Goal: Information Seeking & Learning: Learn about a topic

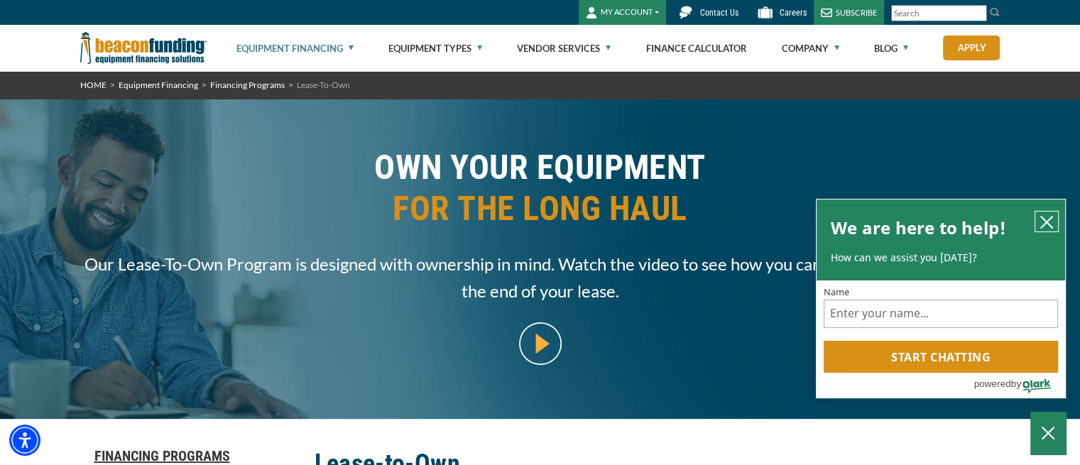
click at [1046, 218] on icon "close chatbox" at bounding box center [1046, 222] width 14 height 14
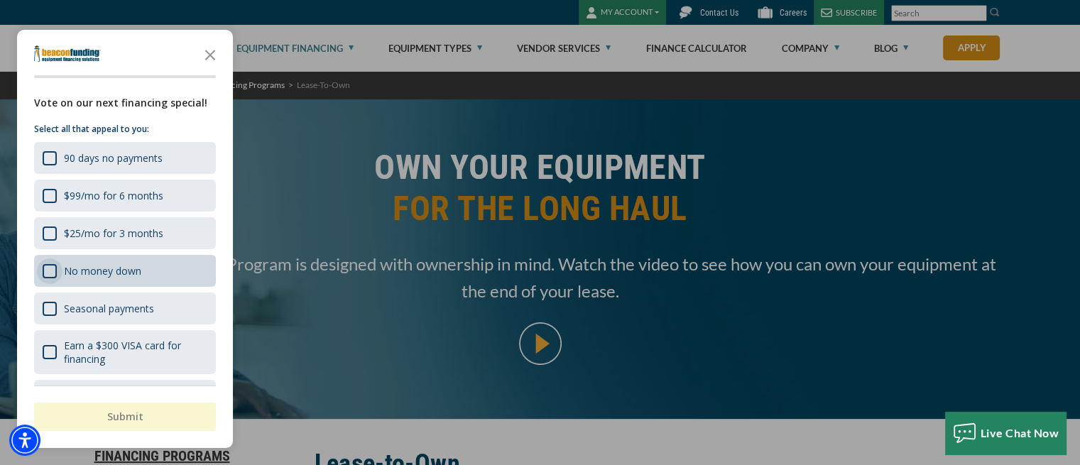
click at [43, 266] on div "No money down" at bounding box center [50, 271] width 14 height 14
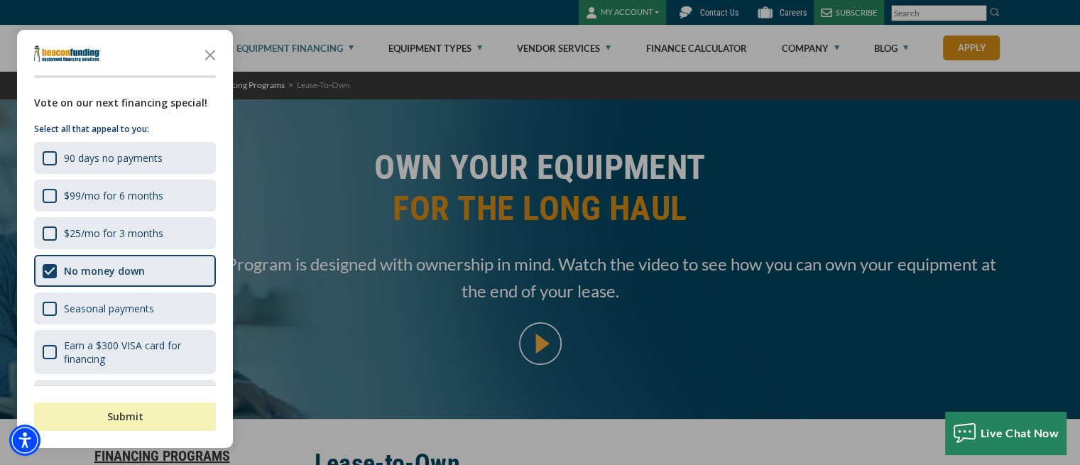
click at [93, 420] on button "Submit" at bounding box center [125, 417] width 182 height 28
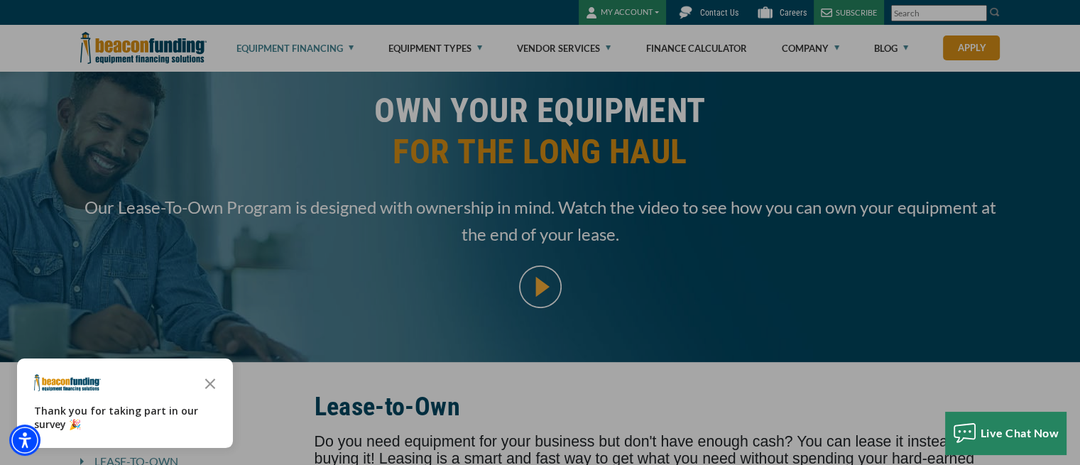
scroll to position [142, 0]
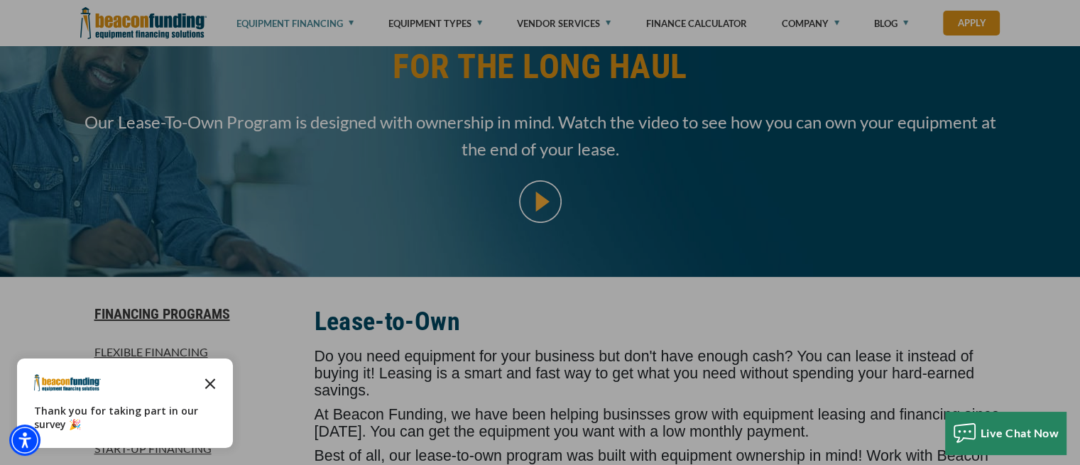
click at [207, 378] on icon "Close the survey" at bounding box center [210, 382] width 28 height 28
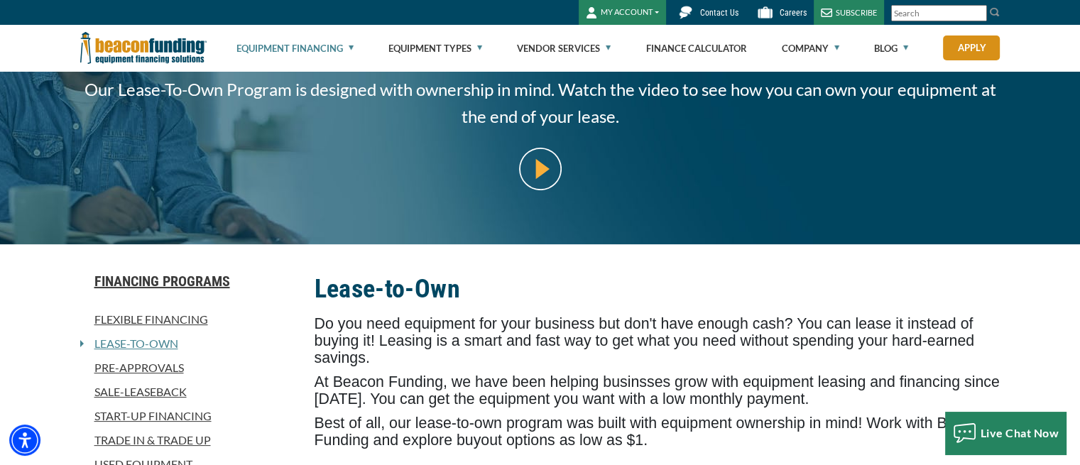
scroll to position [0, 0]
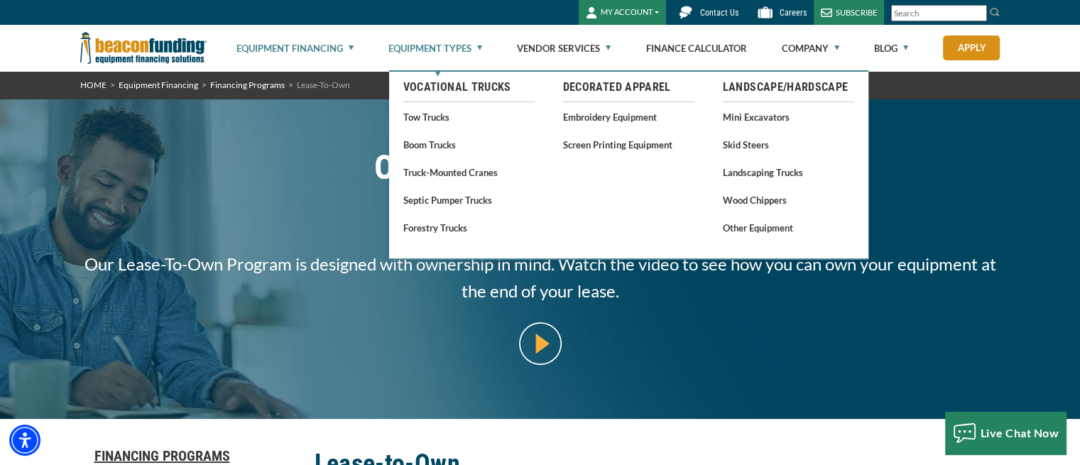
click at [474, 49] on link "Equipment Types" at bounding box center [435, 48] width 94 height 45
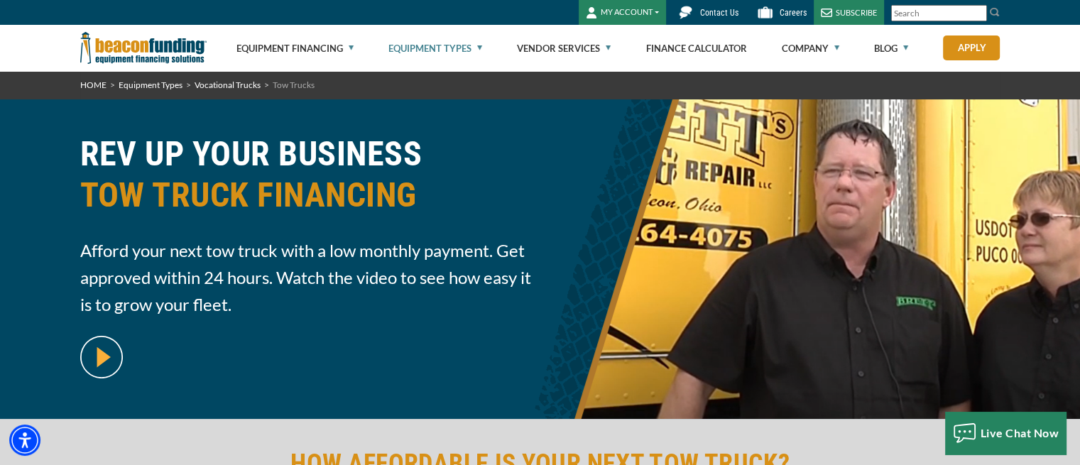
click at [471, 46] on link "Equipment Types" at bounding box center [435, 48] width 94 height 45
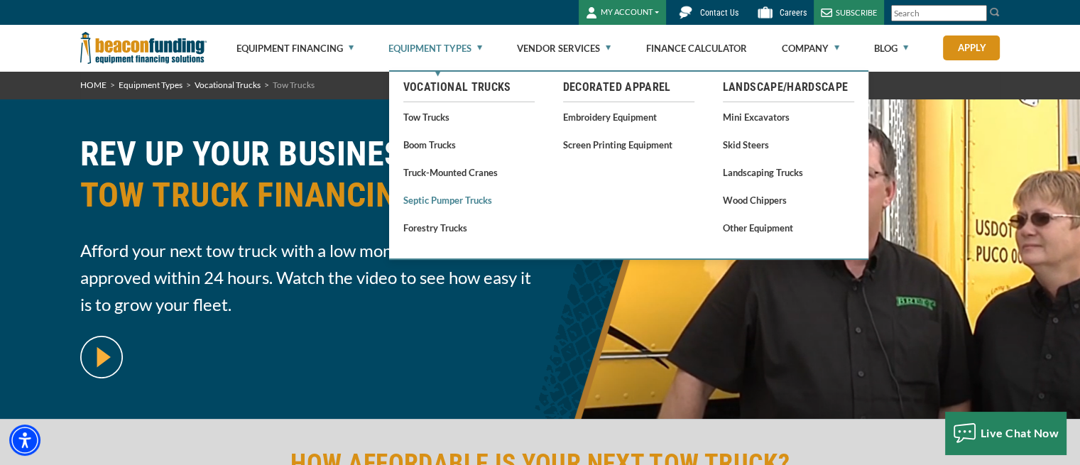
click at [434, 201] on link "Septic Pumper Trucks" at bounding box center [468, 200] width 131 height 18
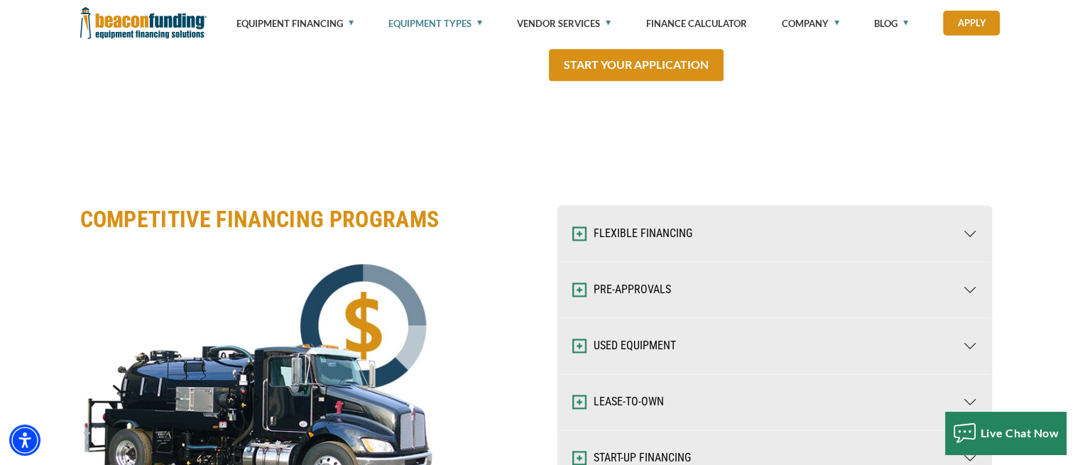
scroll to position [1988, 0]
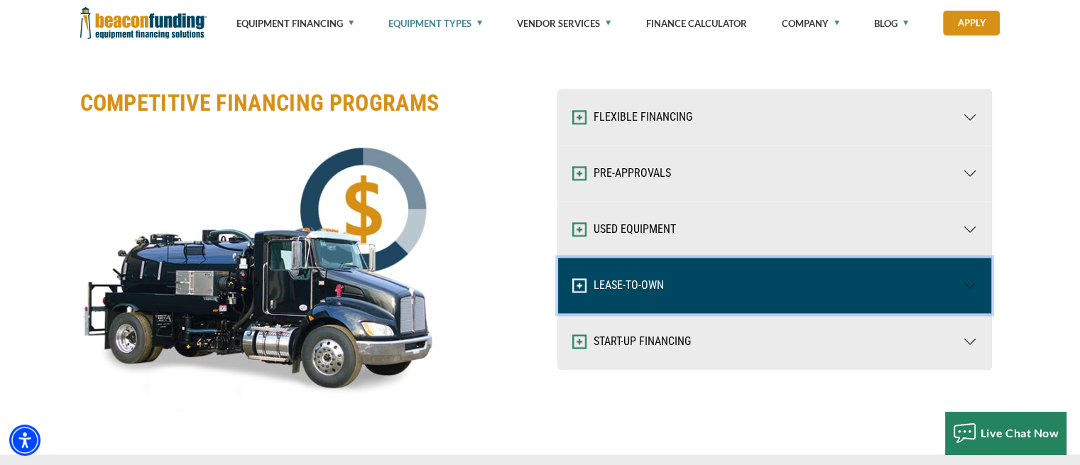
click at [657, 278] on button "LEASE-TO-OWN" at bounding box center [774, 285] width 433 height 55
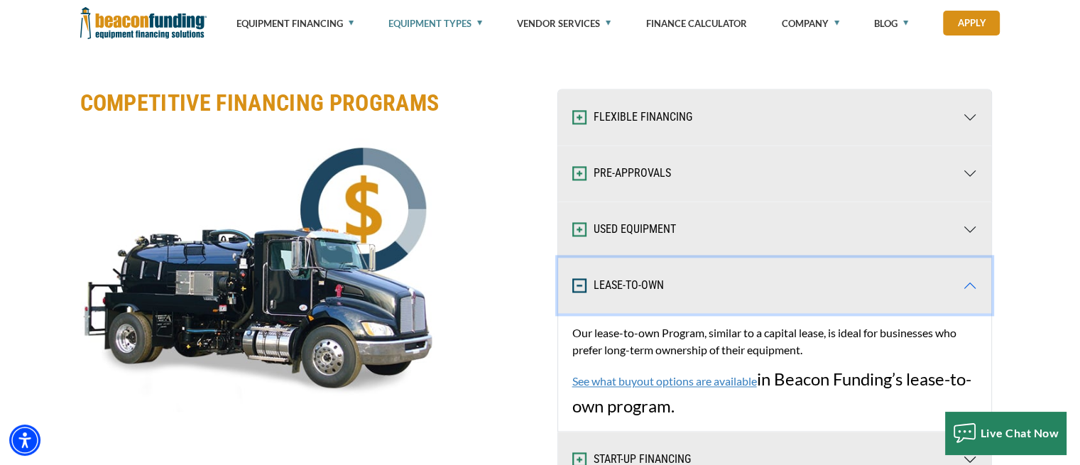
scroll to position [2130, 0]
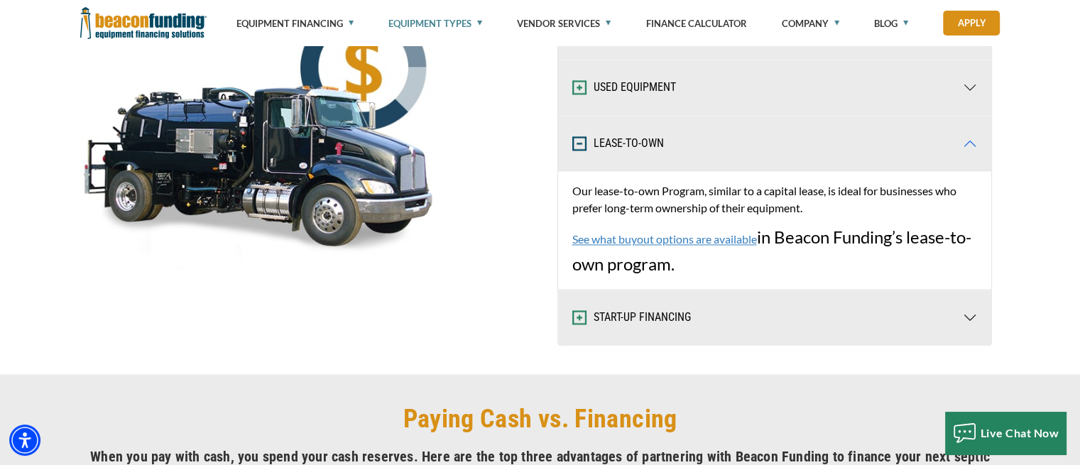
click at [699, 233] on link "See what buyout options are available" at bounding box center [664, 238] width 185 height 13
